Goal: Navigation & Orientation: Find specific page/section

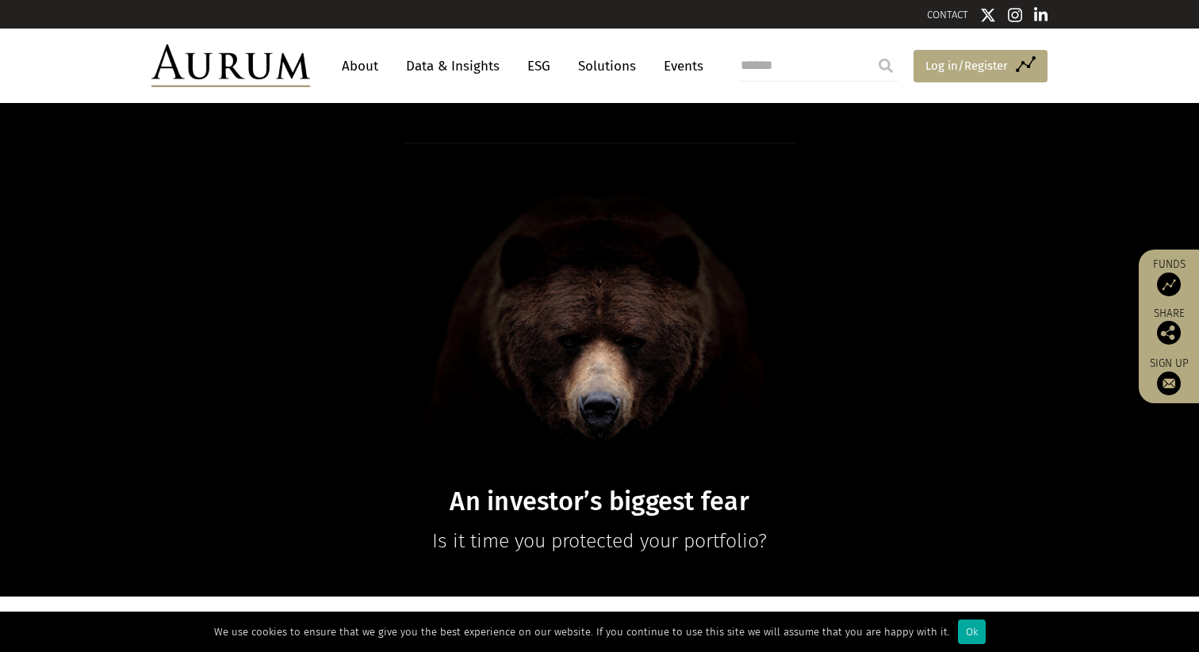
click at [962, 72] on span "Log in/Register" at bounding box center [966, 65] width 82 height 19
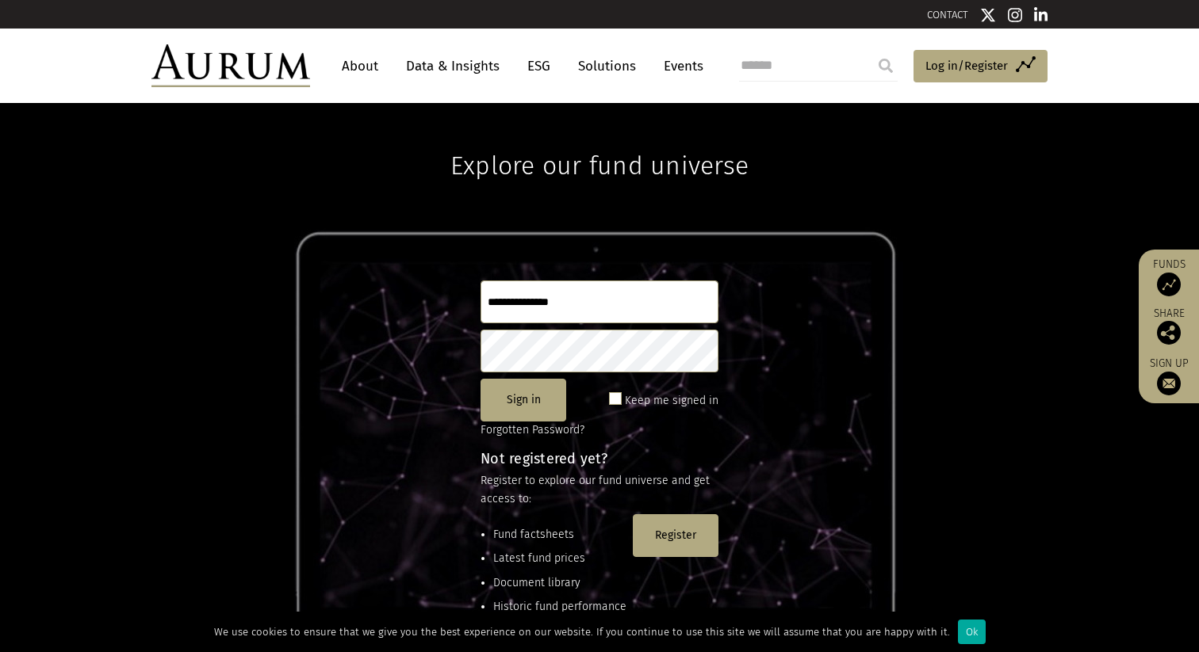
click at [812, 69] on input "search" at bounding box center [818, 66] width 159 height 32
click at [1112, 88] on header "About Data & Insights ESG Solutions Events Access Funds Log in/Register Sign ou…" at bounding box center [599, 66] width 1199 height 75
drag, startPoint x: 432, startPoint y: 162, endPoint x: 583, endPoint y: 168, distance: 150.7
click at [583, 168] on div "Explore our fund universe Sign in Keep me signed in Forgotten Password? Not reg…" at bounding box center [599, 377] width 1199 height 549
click at [583, 168] on h1 "Explore our fund universe" at bounding box center [599, 142] width 298 height 78
